Goal: Task Accomplishment & Management: Manage account settings

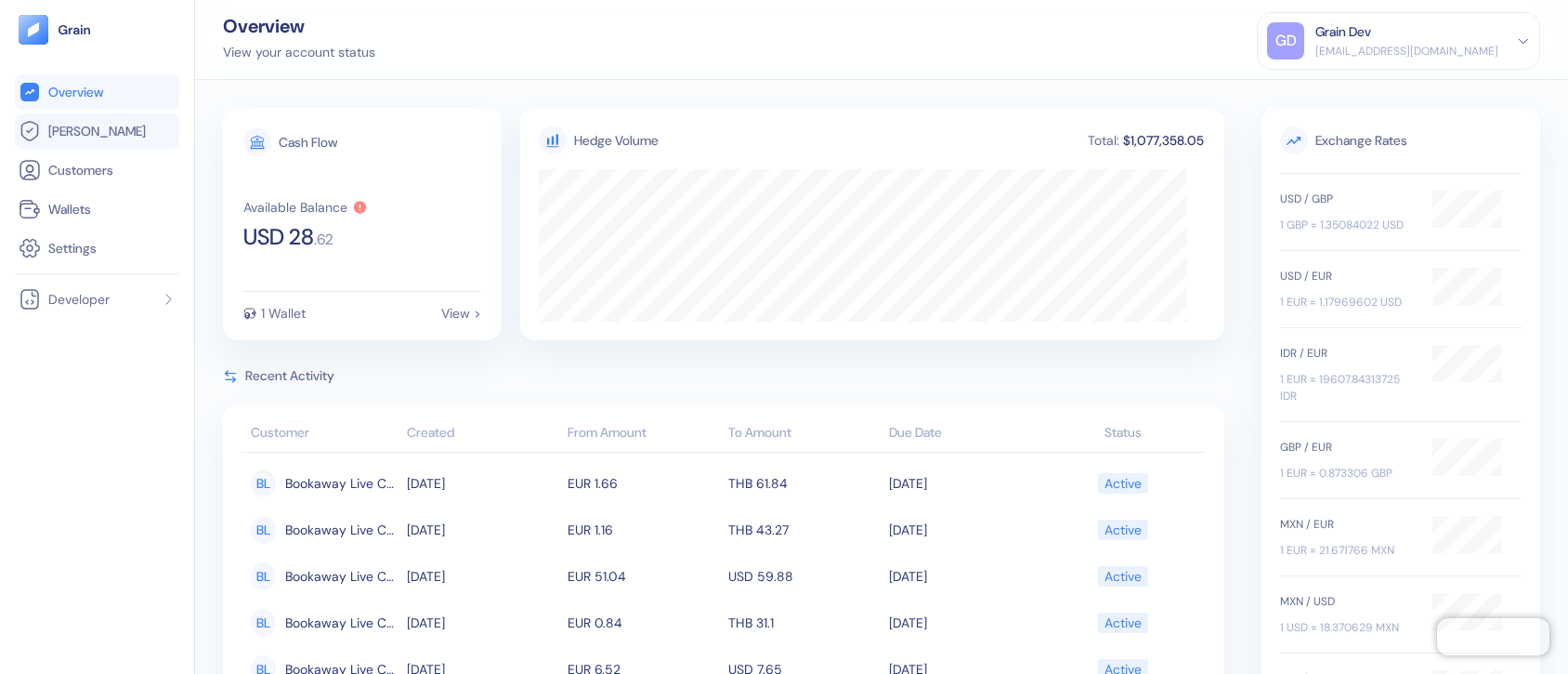
click at [92, 127] on span "[PERSON_NAME]" at bounding box center [97, 132] width 98 height 19
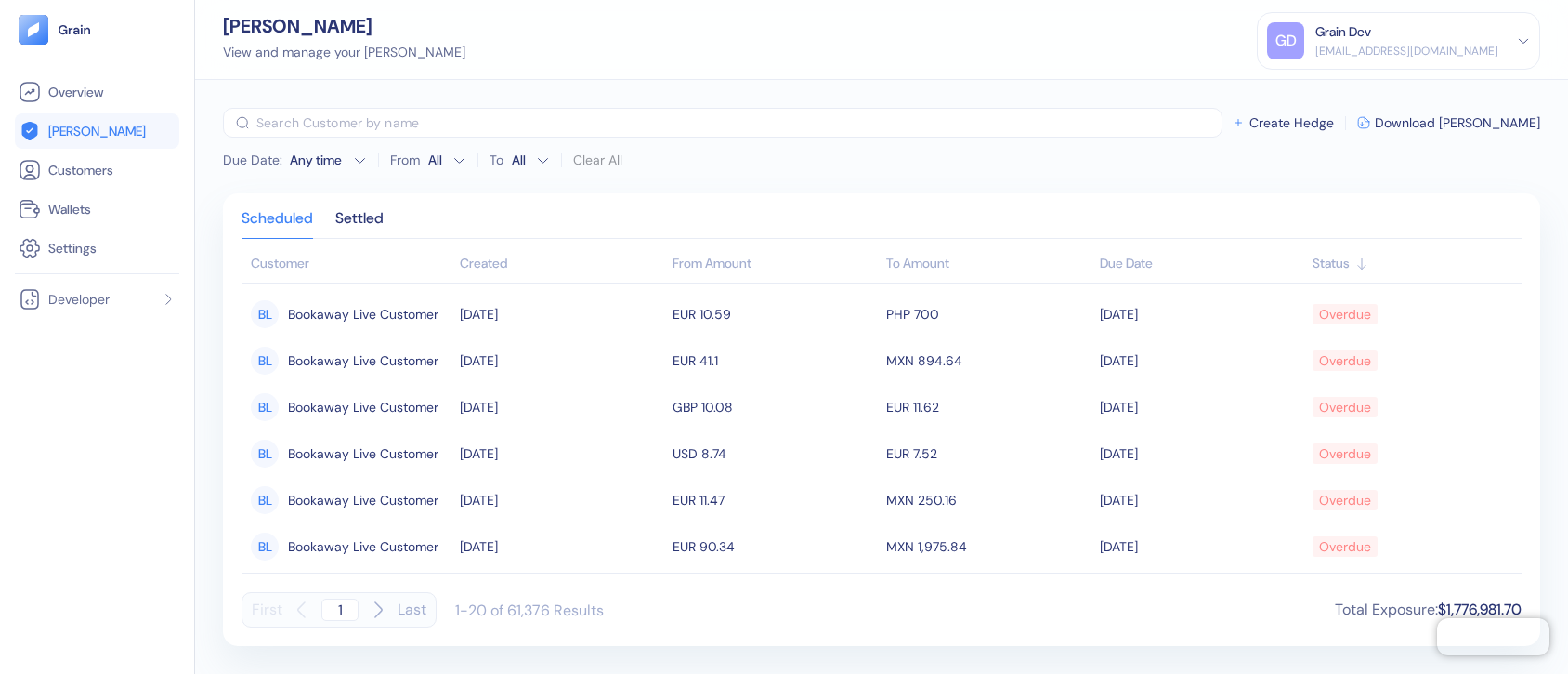
click at [1405, 35] on div "Grain Dev" at bounding box center [1406, 32] width 183 height 20
click at [1343, 95] on div "Sign Out" at bounding box center [1316, 92] width 51 height 20
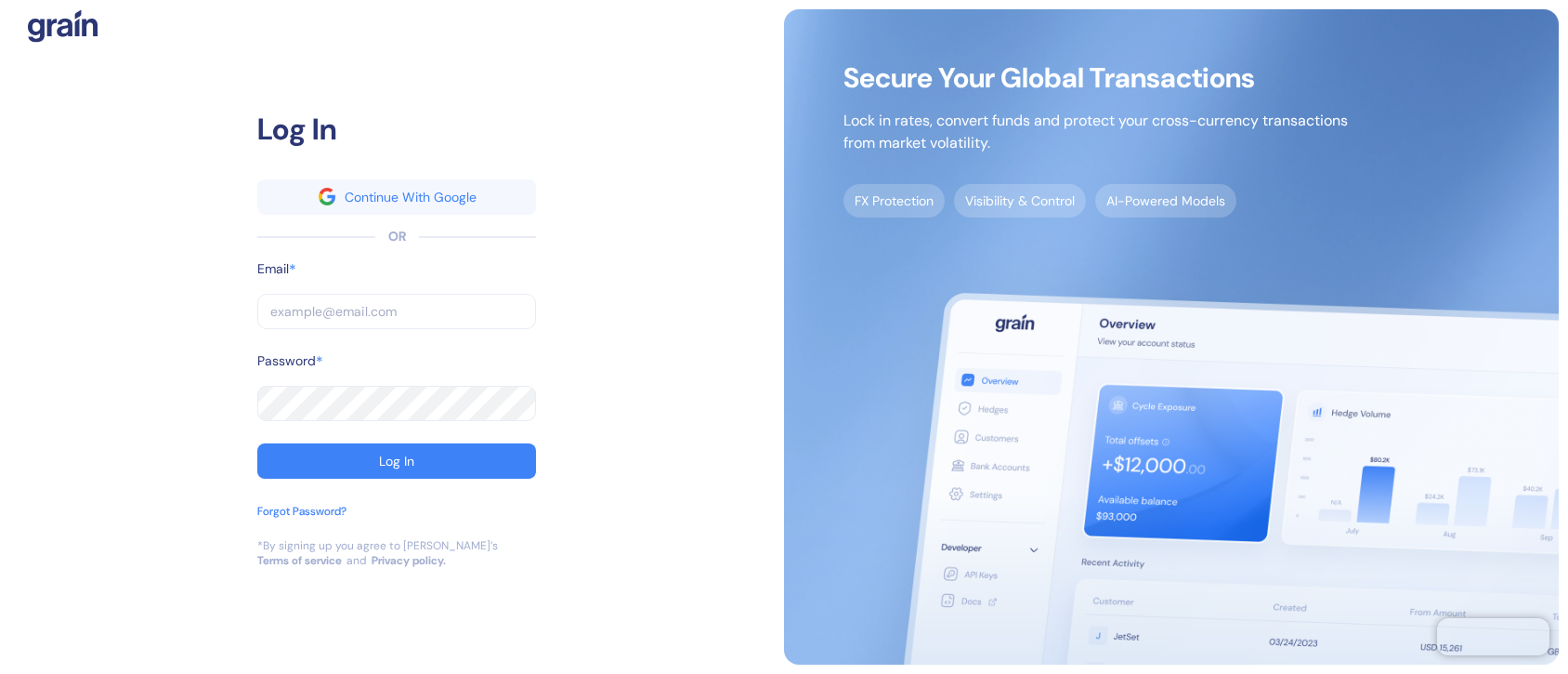
click at [357, 303] on input "text" at bounding box center [396, 311] width 279 height 36
type input "dev+bookaway12go@grainfinance.co"
